Goal: Transaction & Acquisition: Purchase product/service

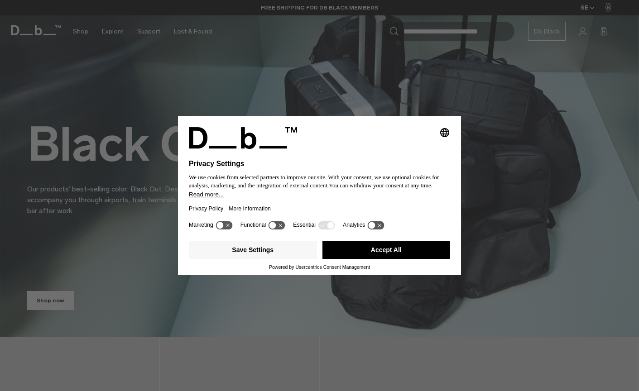
click at [390, 250] on button "Accept All" at bounding box center [386, 250] width 128 height 18
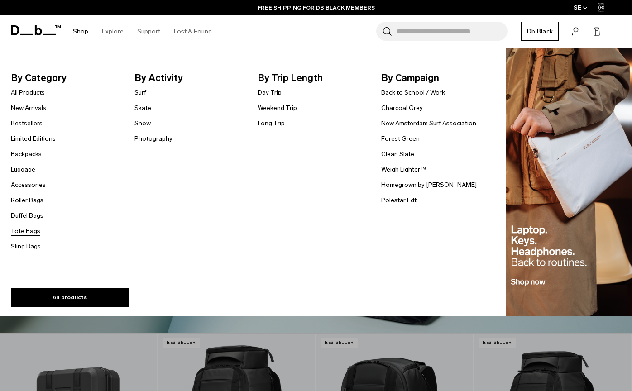
click at [26, 230] on link "Tote Bags" at bounding box center [25, 231] width 29 height 10
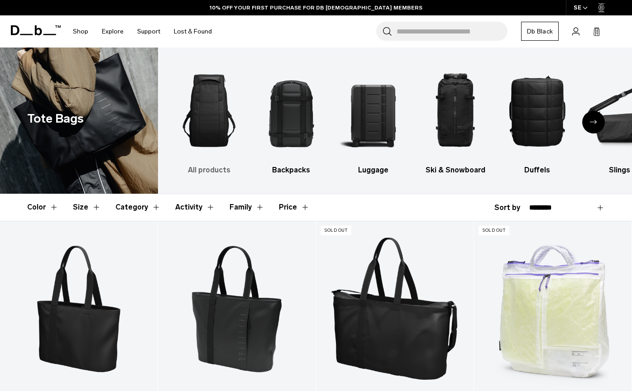
click at [206, 130] on img "1 / 10" at bounding box center [209, 110] width 66 height 99
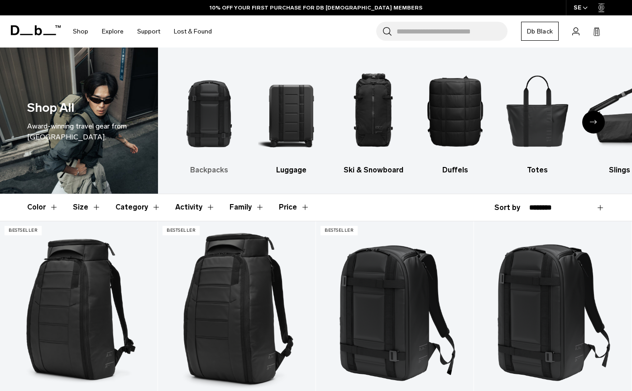
click at [183, 120] on img "1 / 10" at bounding box center [209, 110] width 66 height 99
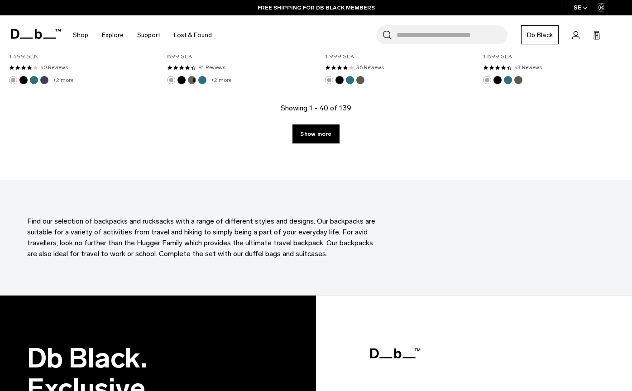
scroll to position [2582, 0]
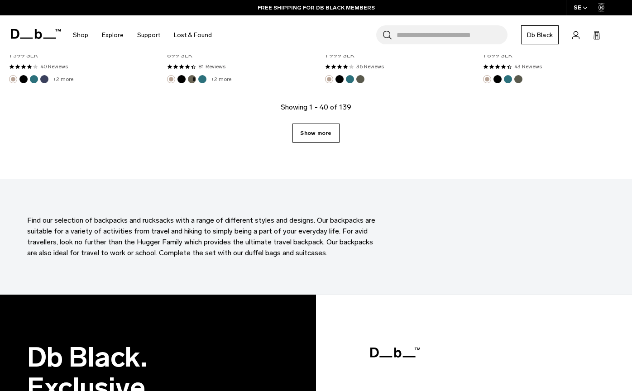
click at [305, 126] on link "Show more" at bounding box center [316, 133] width 47 height 19
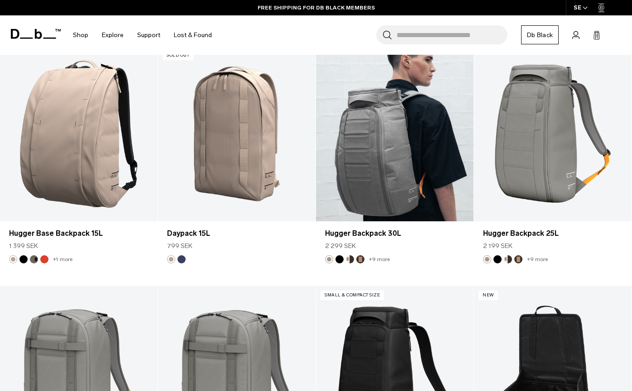
click at [319, 133] on div at bounding box center [395, 133] width 158 height 175
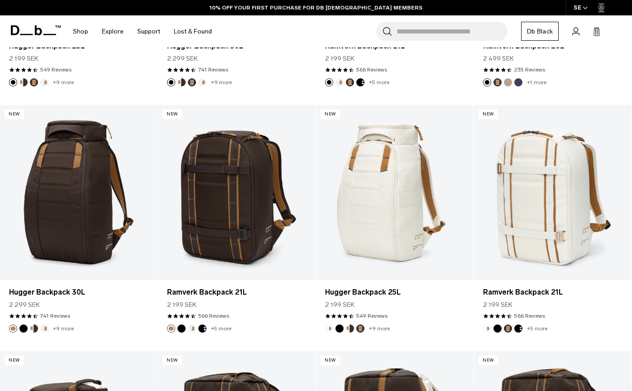
scroll to position [181, 0]
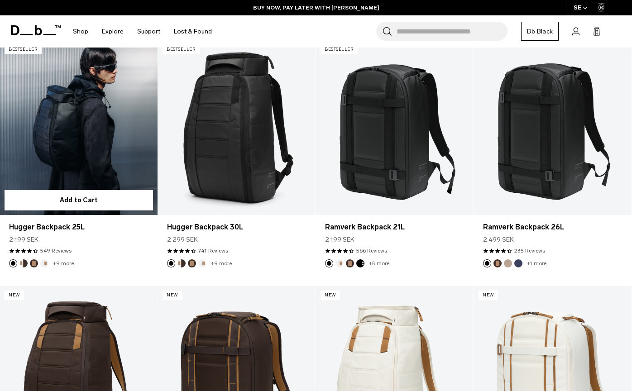
click at [53, 149] on link "Hugger Backpack 25L" at bounding box center [79, 127] width 158 height 175
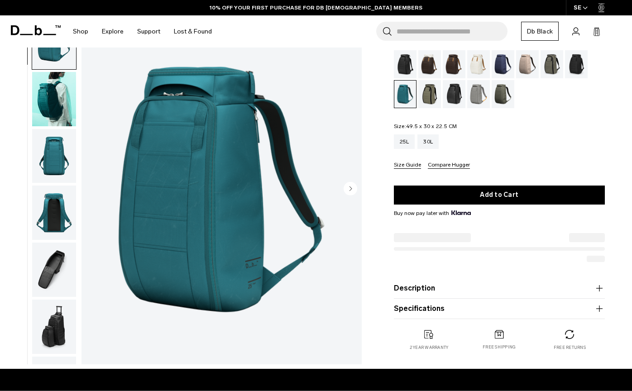
scroll to position [45, 0]
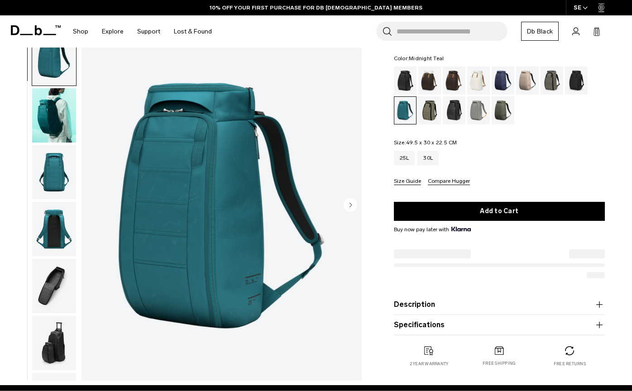
click at [346, 202] on circle "Next slide" at bounding box center [351, 205] width 14 height 14
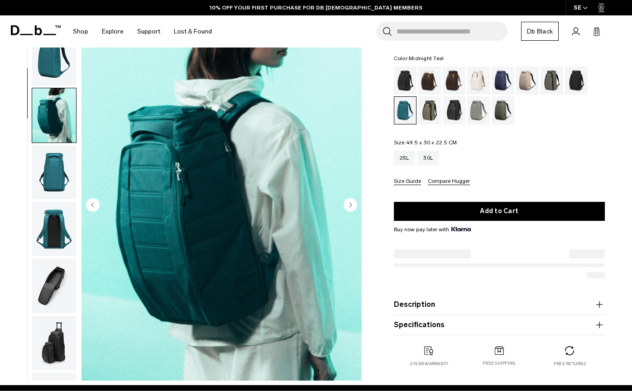
scroll to position [57, 0]
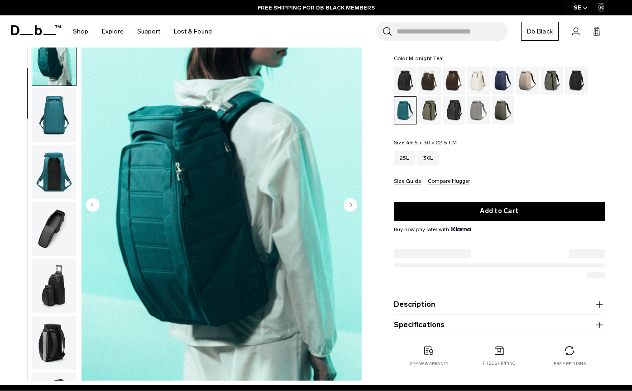
click at [92, 201] on circle "Previous slide" at bounding box center [93, 205] width 14 height 14
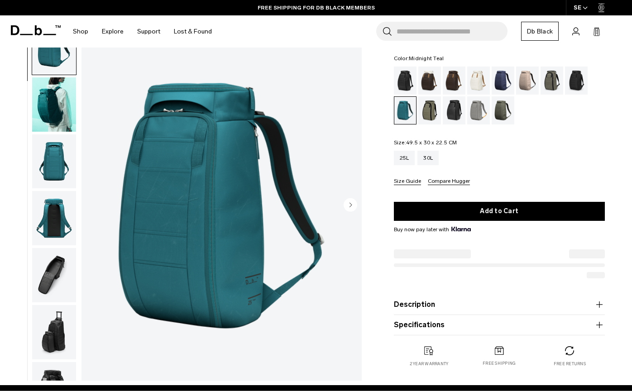
scroll to position [0, 0]
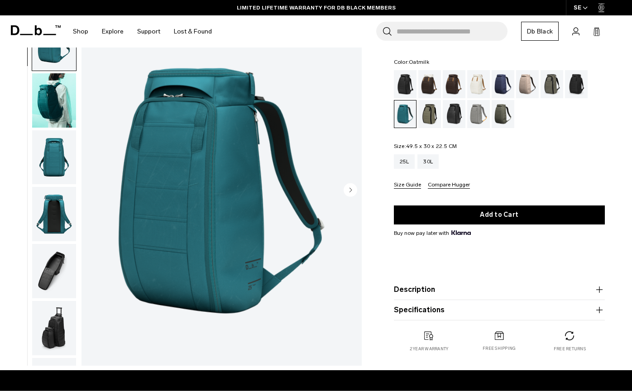
click at [476, 86] on div "Oatmilk" at bounding box center [478, 84] width 23 height 28
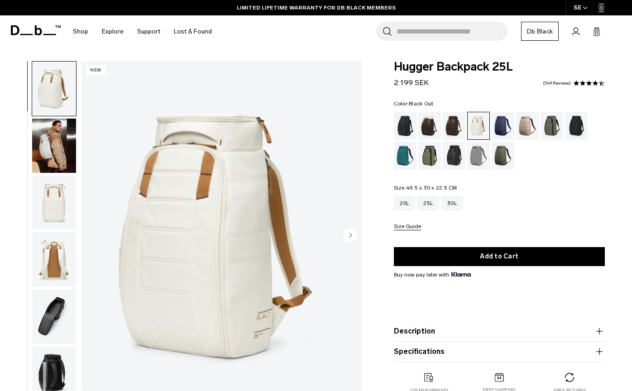
click at [401, 125] on div "Black Out" at bounding box center [405, 126] width 23 height 28
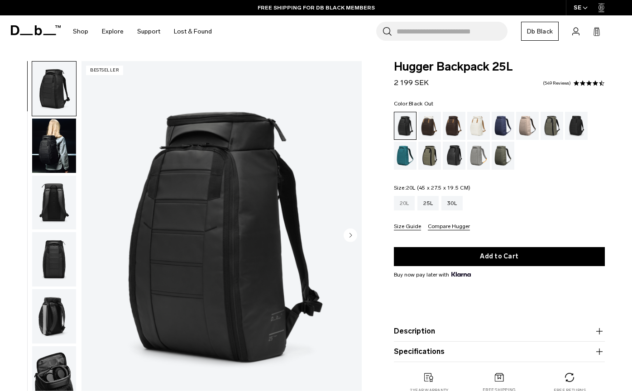
click at [405, 205] on div "20L" at bounding box center [404, 203] width 21 height 14
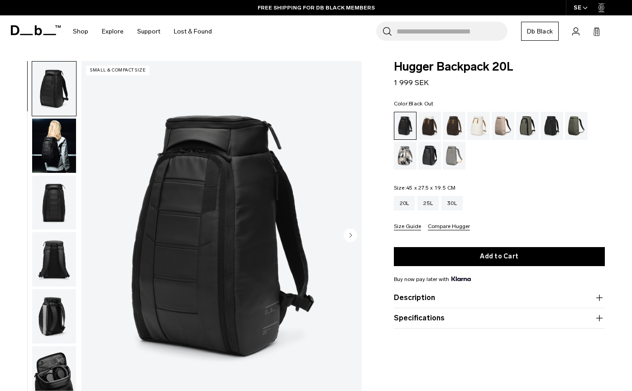
click at [47, 196] on img "button" at bounding box center [54, 203] width 44 height 54
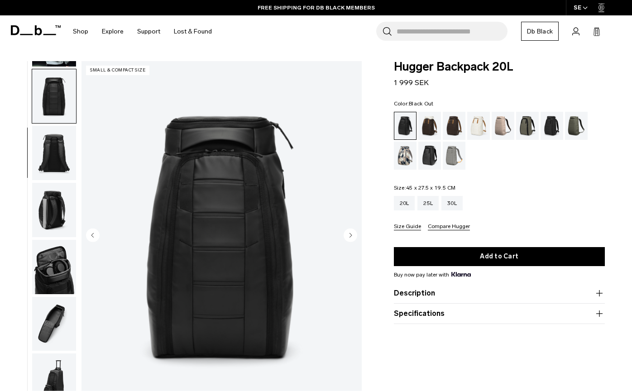
scroll to position [114, 0]
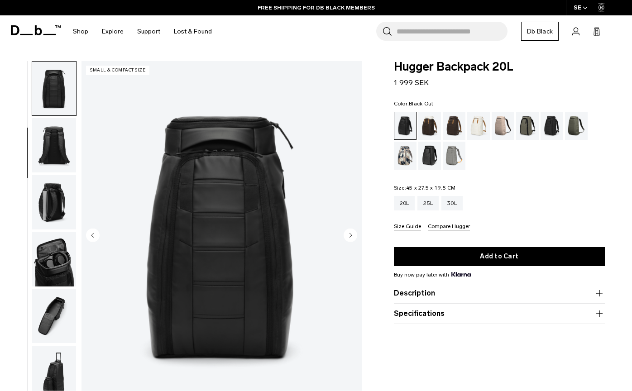
click at [55, 199] on img "button" at bounding box center [54, 202] width 44 height 54
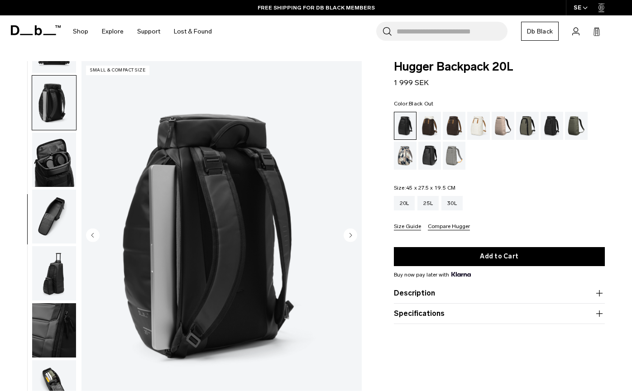
scroll to position [218, 0]
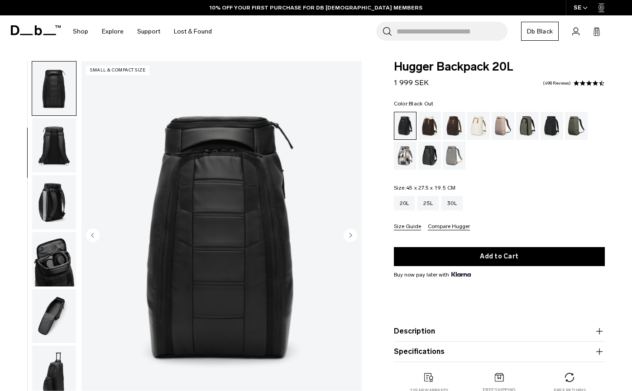
click at [54, 204] on img "button" at bounding box center [54, 202] width 44 height 54
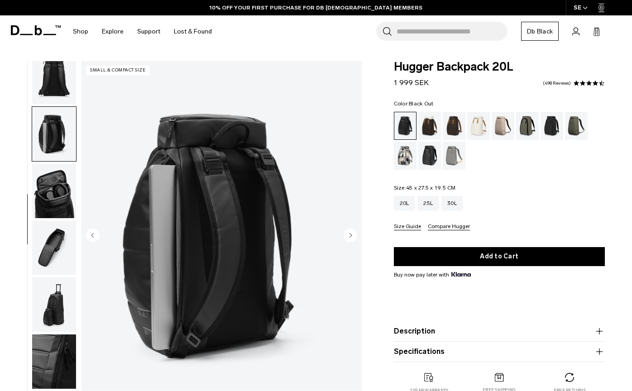
scroll to position [218, 0]
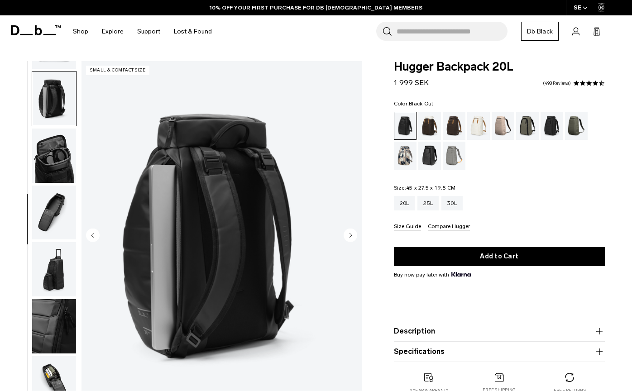
click at [52, 229] on img "button" at bounding box center [54, 213] width 44 height 54
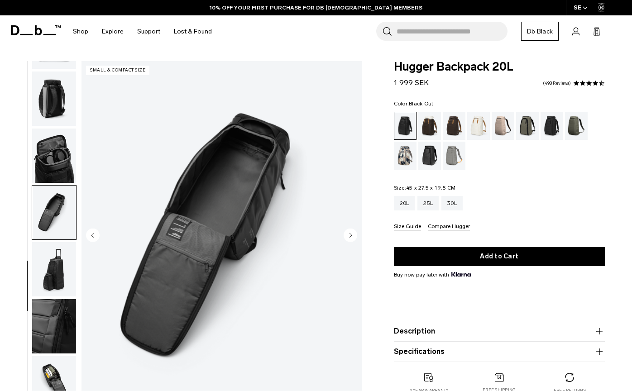
click at [59, 271] on img "button" at bounding box center [54, 269] width 44 height 54
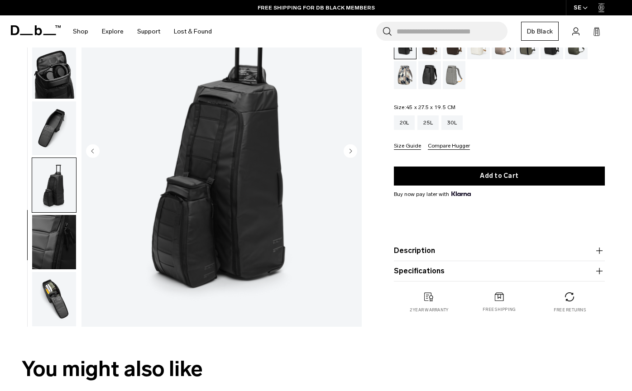
scroll to position [91, 0]
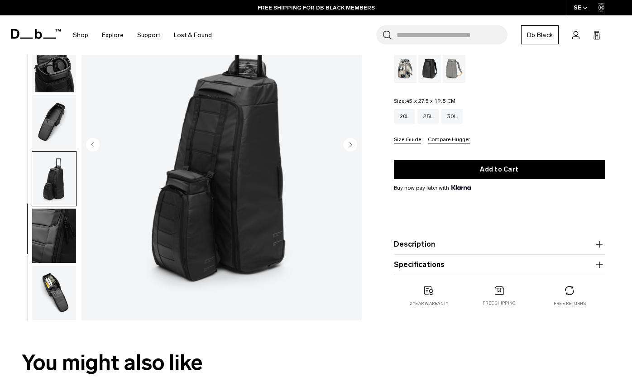
click at [53, 246] on img "button" at bounding box center [54, 236] width 44 height 54
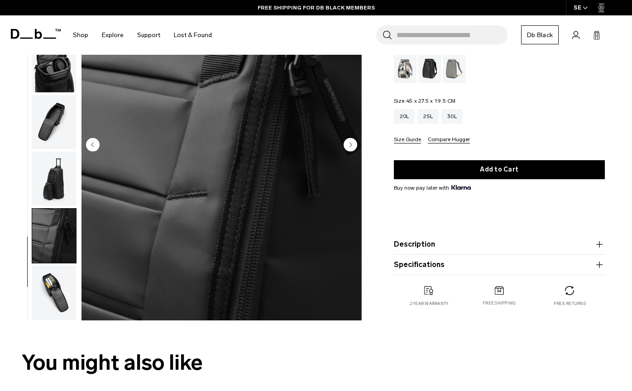
click at [49, 310] on img "button" at bounding box center [54, 293] width 44 height 54
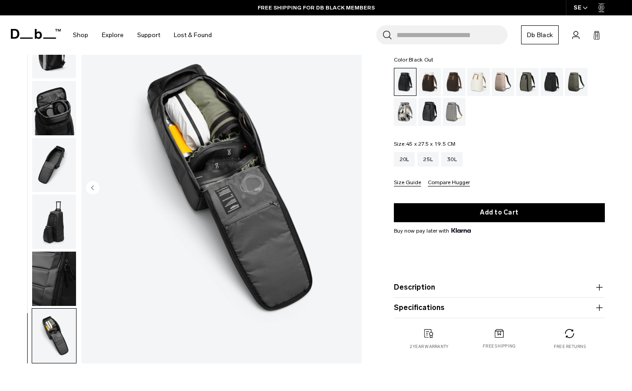
scroll to position [0, 0]
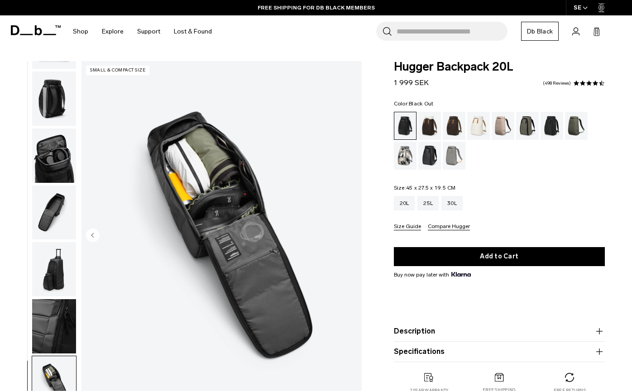
click at [51, 94] on img "button" at bounding box center [54, 99] width 44 height 54
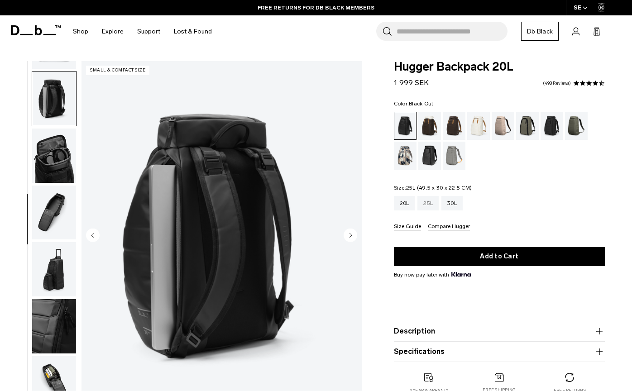
click at [429, 202] on div "25L" at bounding box center [428, 203] width 21 height 14
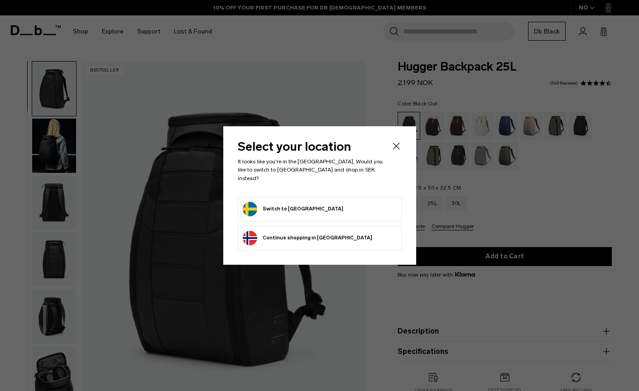
click at [355, 202] on form "Switch to Sweden" at bounding box center [320, 209] width 154 height 14
click at [355, 203] on form "Switch to Sweden" at bounding box center [320, 209] width 154 height 14
click at [397, 150] on icon "Close" at bounding box center [396, 146] width 11 height 11
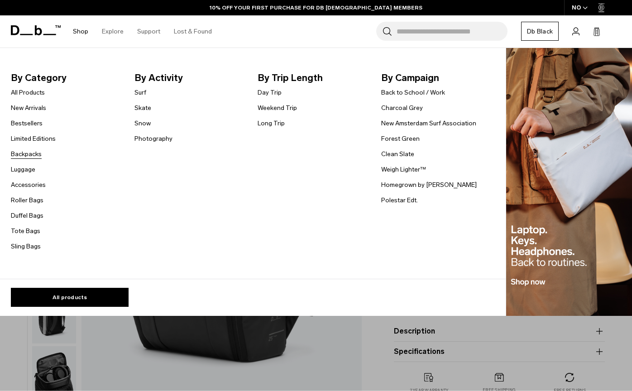
click at [27, 153] on link "Backpacks" at bounding box center [26, 154] width 31 height 10
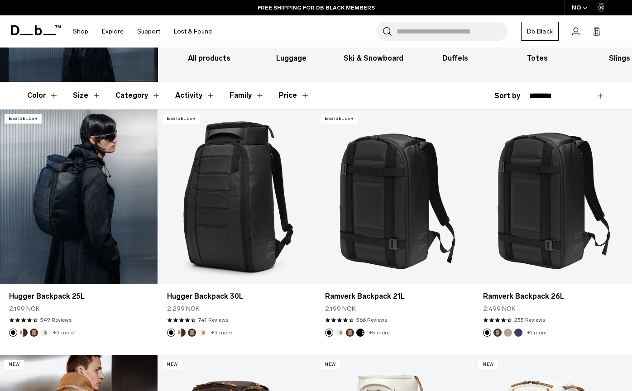
scroll to position [91, 0]
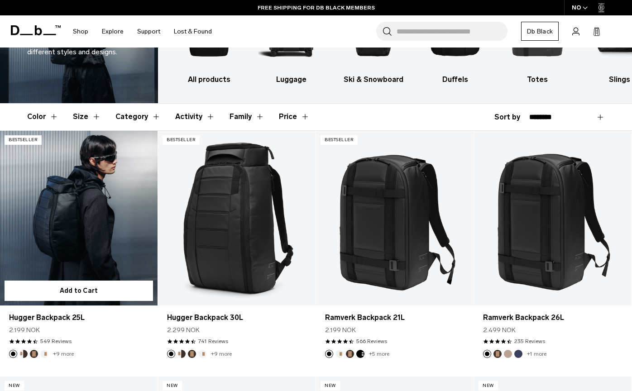
click at [83, 211] on link "Hugger Backpack 25L" at bounding box center [79, 218] width 158 height 175
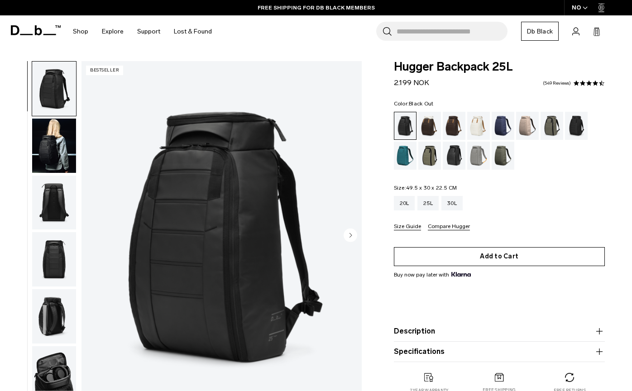
click at [548, 257] on button "Add to Cart" at bounding box center [499, 256] width 211 height 19
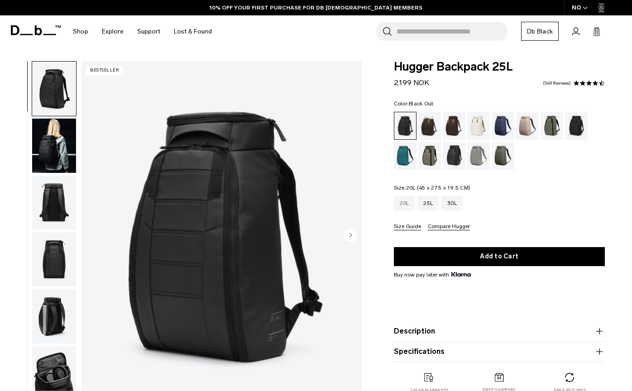
click at [398, 207] on div "20L" at bounding box center [404, 203] width 21 height 14
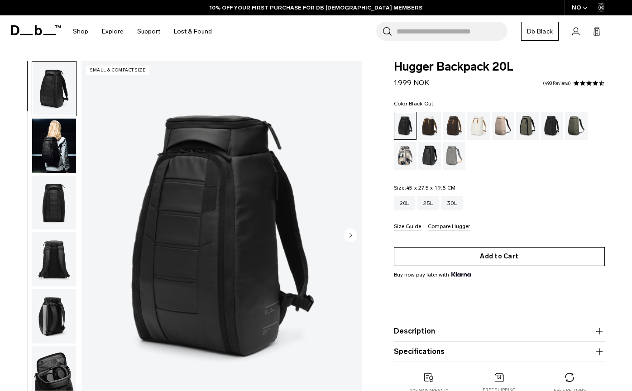
click at [524, 255] on button "Add to Cart" at bounding box center [499, 256] width 211 height 19
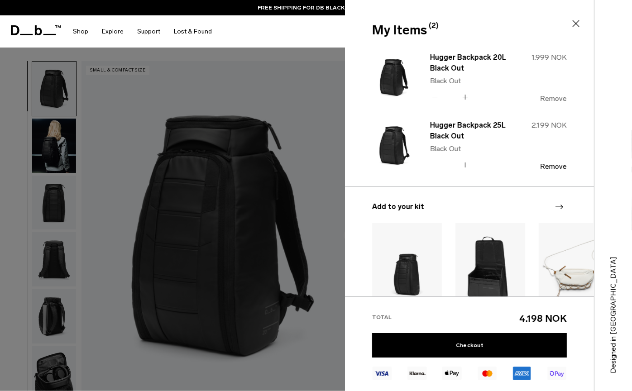
click at [560, 100] on button "Remove" at bounding box center [553, 99] width 27 height 8
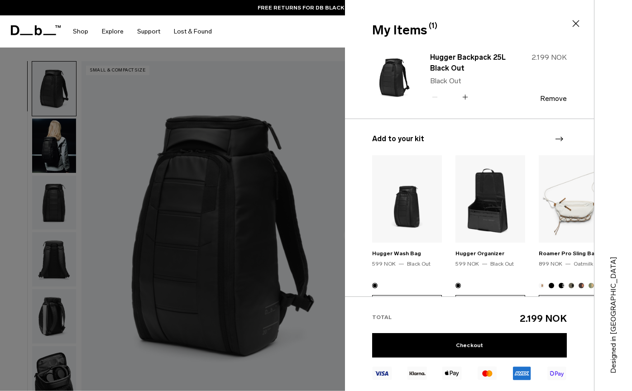
click at [310, 128] on div at bounding box center [316, 195] width 632 height 391
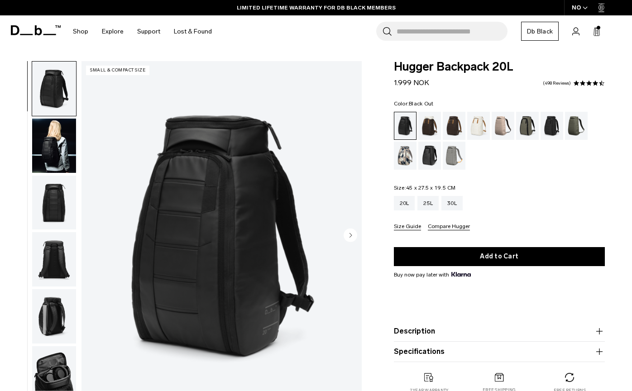
click at [600, 32] on icon at bounding box center [596, 32] width 5 height 7
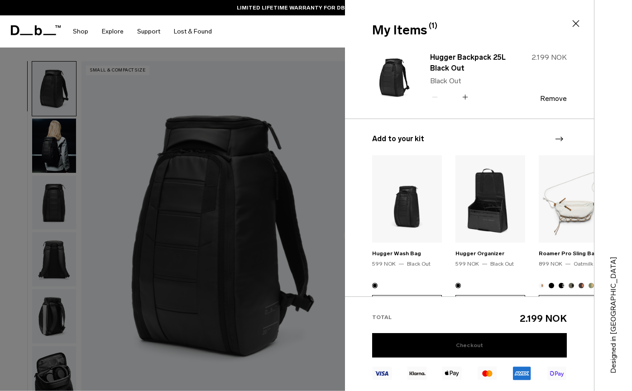
click at [527, 344] on link "Checkout" at bounding box center [469, 345] width 195 height 24
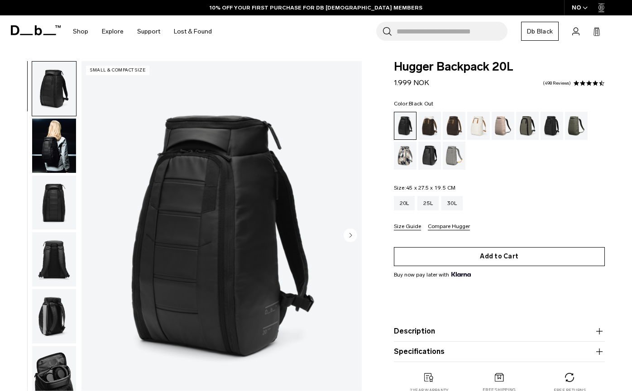
click at [475, 257] on button "Add to Cart" at bounding box center [499, 256] width 211 height 19
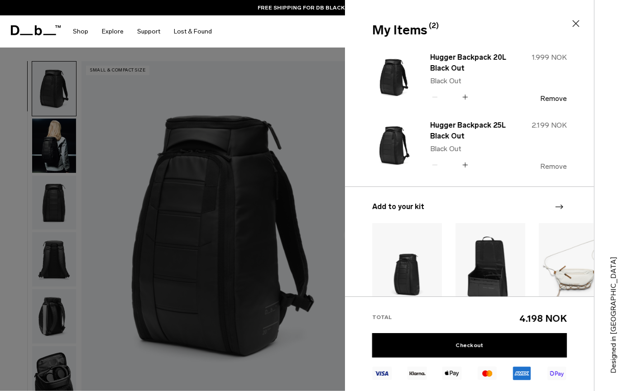
click at [550, 165] on button "Remove" at bounding box center [553, 167] width 27 height 8
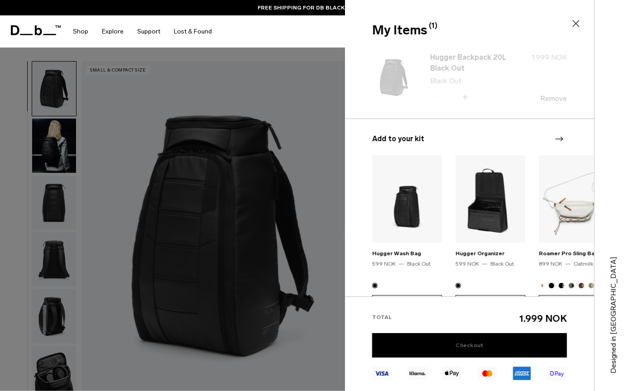
click at [506, 344] on link "Checkout" at bounding box center [469, 345] width 195 height 24
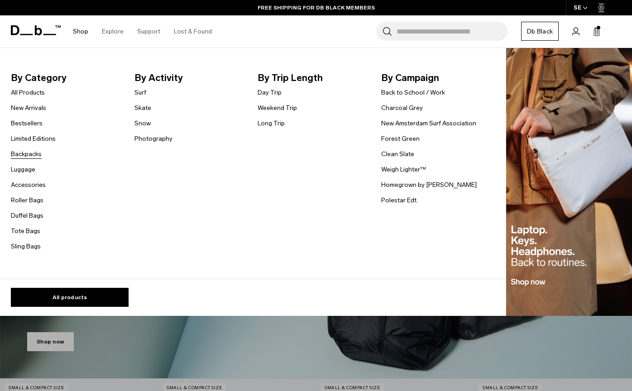
click at [24, 154] on link "Backpacks" at bounding box center [26, 154] width 31 height 10
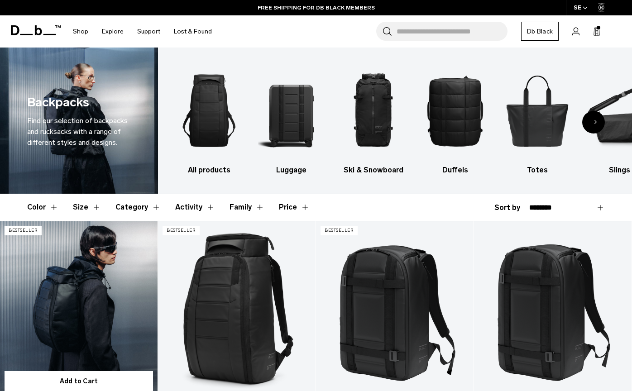
click at [101, 306] on link "Hugger Backpack 25L" at bounding box center [79, 308] width 158 height 175
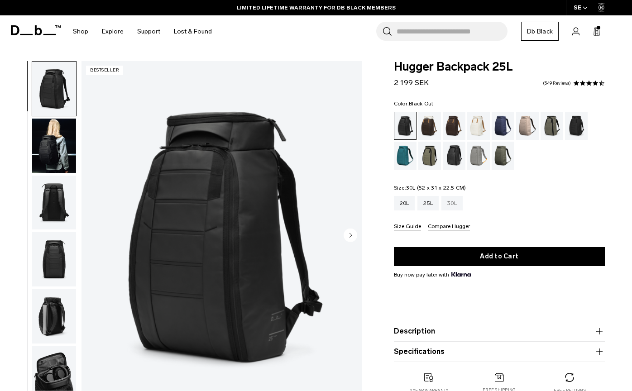
click at [455, 202] on div "30L" at bounding box center [452, 203] width 21 height 14
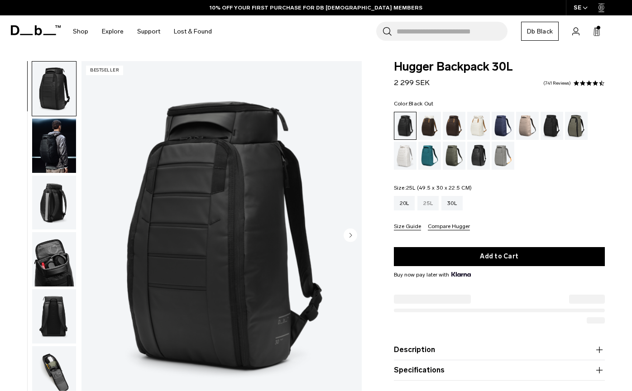
click at [424, 203] on div "25L" at bounding box center [428, 203] width 21 height 14
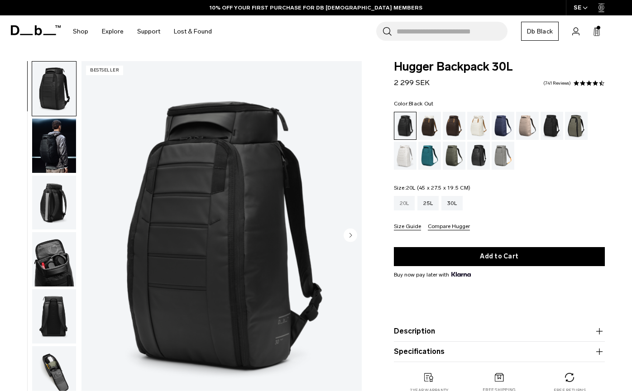
click at [406, 207] on div "20L" at bounding box center [404, 203] width 21 height 14
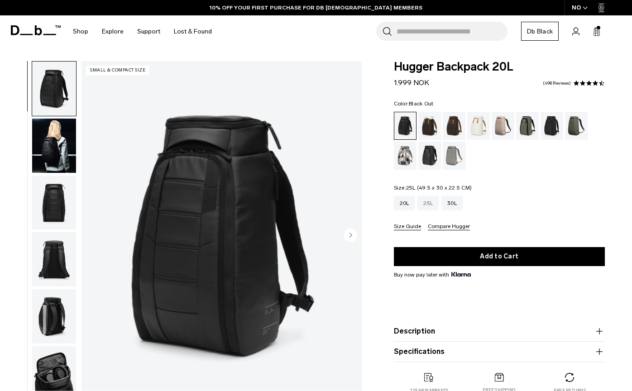
click at [426, 206] on div "25L" at bounding box center [428, 203] width 21 height 14
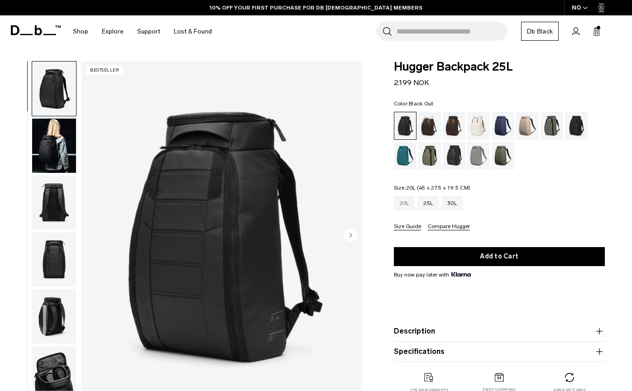
click at [410, 207] on div "20L" at bounding box center [404, 203] width 21 height 14
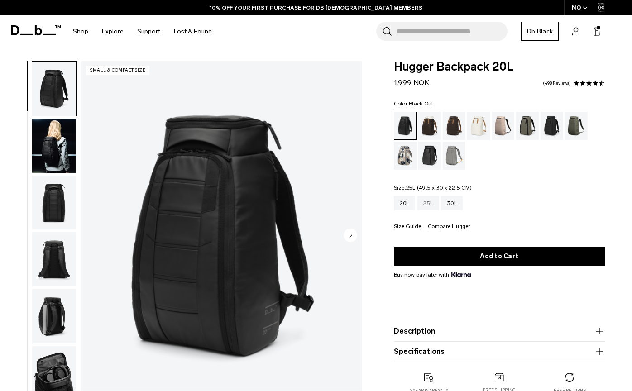
click at [422, 206] on div "25L" at bounding box center [428, 203] width 21 height 14
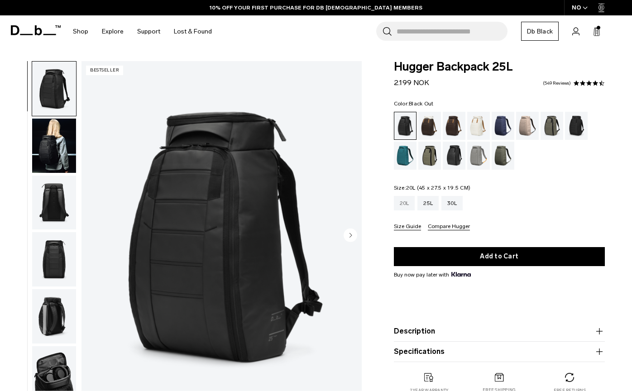
click at [409, 206] on div "20L" at bounding box center [404, 203] width 21 height 14
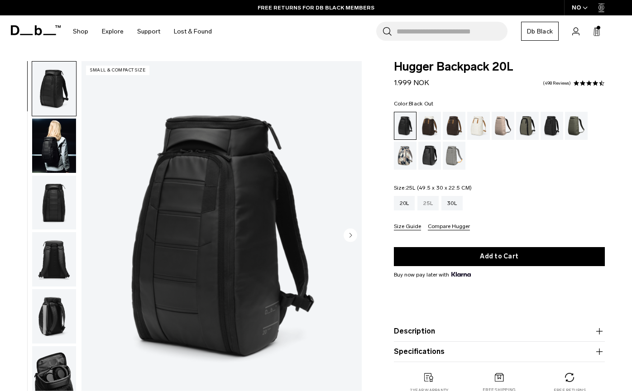
click at [428, 205] on div "25L" at bounding box center [428, 203] width 21 height 14
click at [426, 203] on div "25L" at bounding box center [428, 203] width 21 height 14
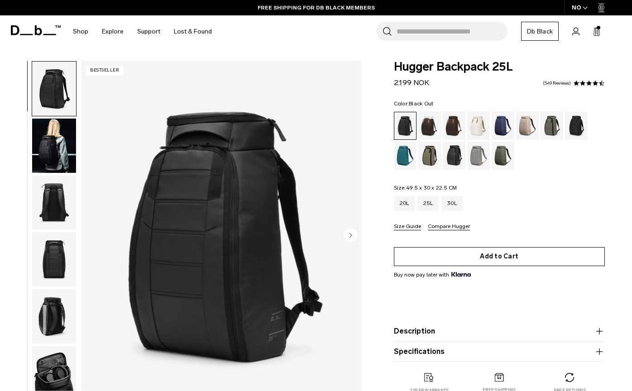
click at [444, 260] on button "Add to Cart" at bounding box center [499, 256] width 211 height 19
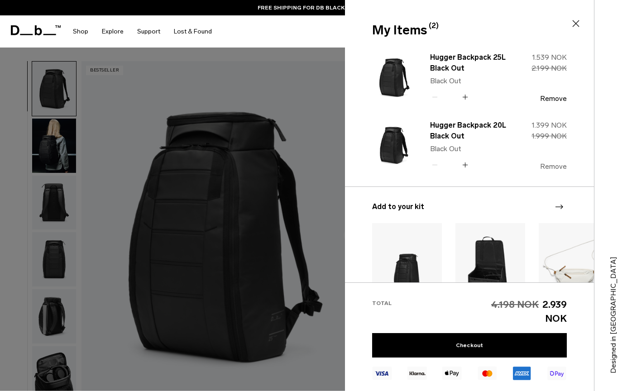
click at [559, 167] on button "Remove" at bounding box center [553, 167] width 27 height 8
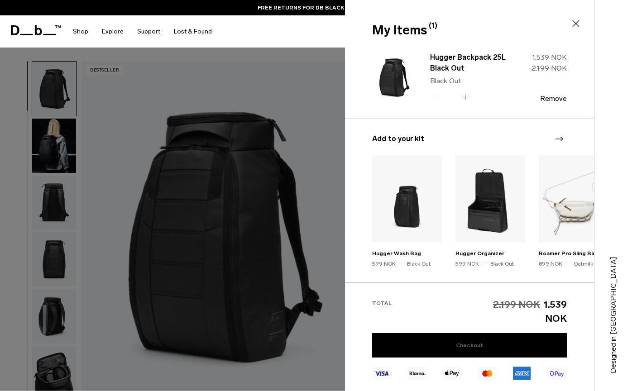
click at [510, 347] on link "Checkout" at bounding box center [469, 345] width 195 height 24
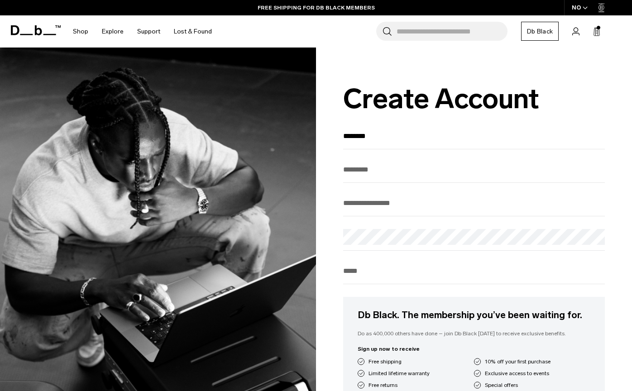
type input "********"
click at [405, 168] on input "text" at bounding box center [474, 169] width 262 height 15
type input "*******"
click at [406, 211] on input "email" at bounding box center [474, 203] width 262 height 15
type input "**********"
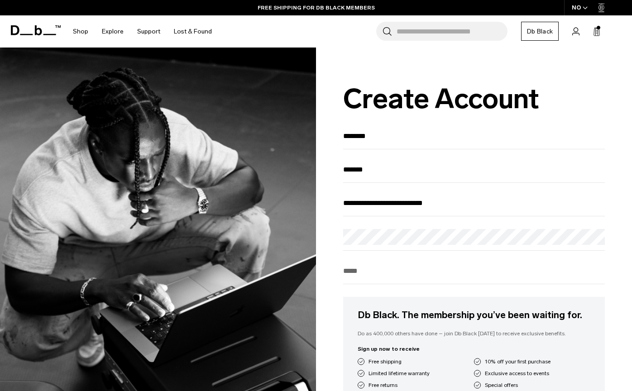
click at [391, 279] on input "tel" at bounding box center [474, 271] width 262 height 15
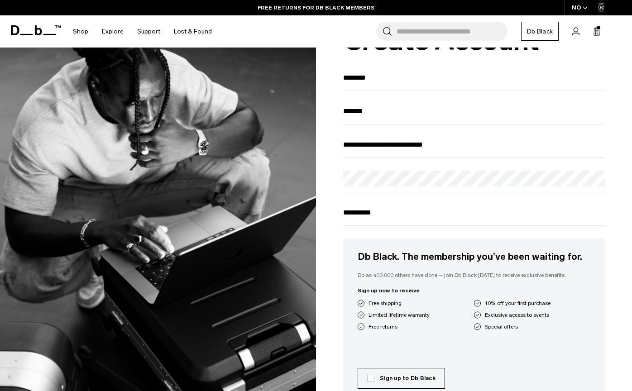
scroll to position [226, 0]
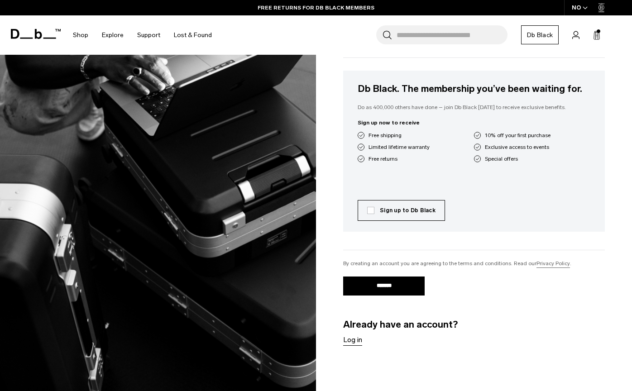
type input "**********"
click at [397, 286] on input "*******" at bounding box center [384, 286] width 82 height 19
click at [389, 289] on input "*******" at bounding box center [384, 286] width 82 height 19
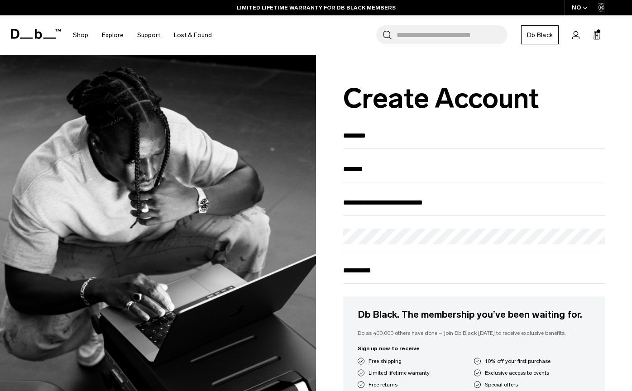
scroll to position [0, 0]
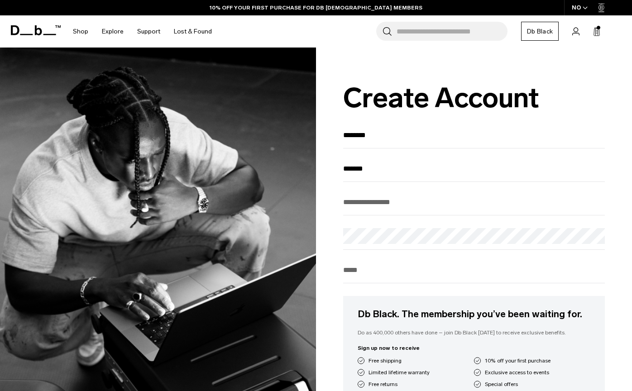
click at [575, 32] on icon at bounding box center [575, 32] width 7 height 8
click at [575, 30] on icon at bounding box center [575, 31] width 7 height 9
click at [586, 10] on span "button" at bounding box center [585, 8] width 5 height 7
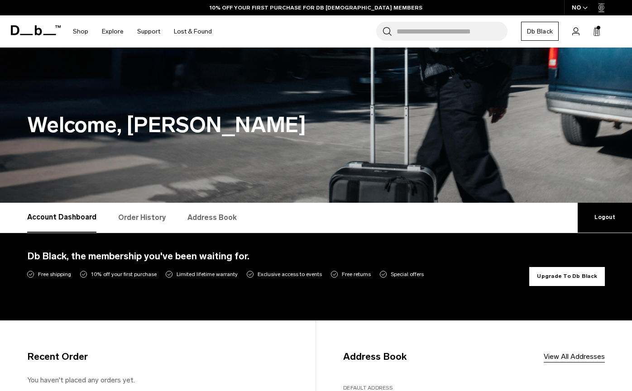
click at [577, 29] on icon at bounding box center [575, 31] width 7 height 9
click at [576, 31] on icon at bounding box center [575, 31] width 7 height 9
click at [601, 8] on icon at bounding box center [602, 7] width 6 height 9
click at [580, 34] on div "Search for Bags, Luggage... Search Close Trending Products All Products Hugger …" at bounding box center [422, 31] width 406 height 32
